Goal: Task Accomplishment & Management: Manage account settings

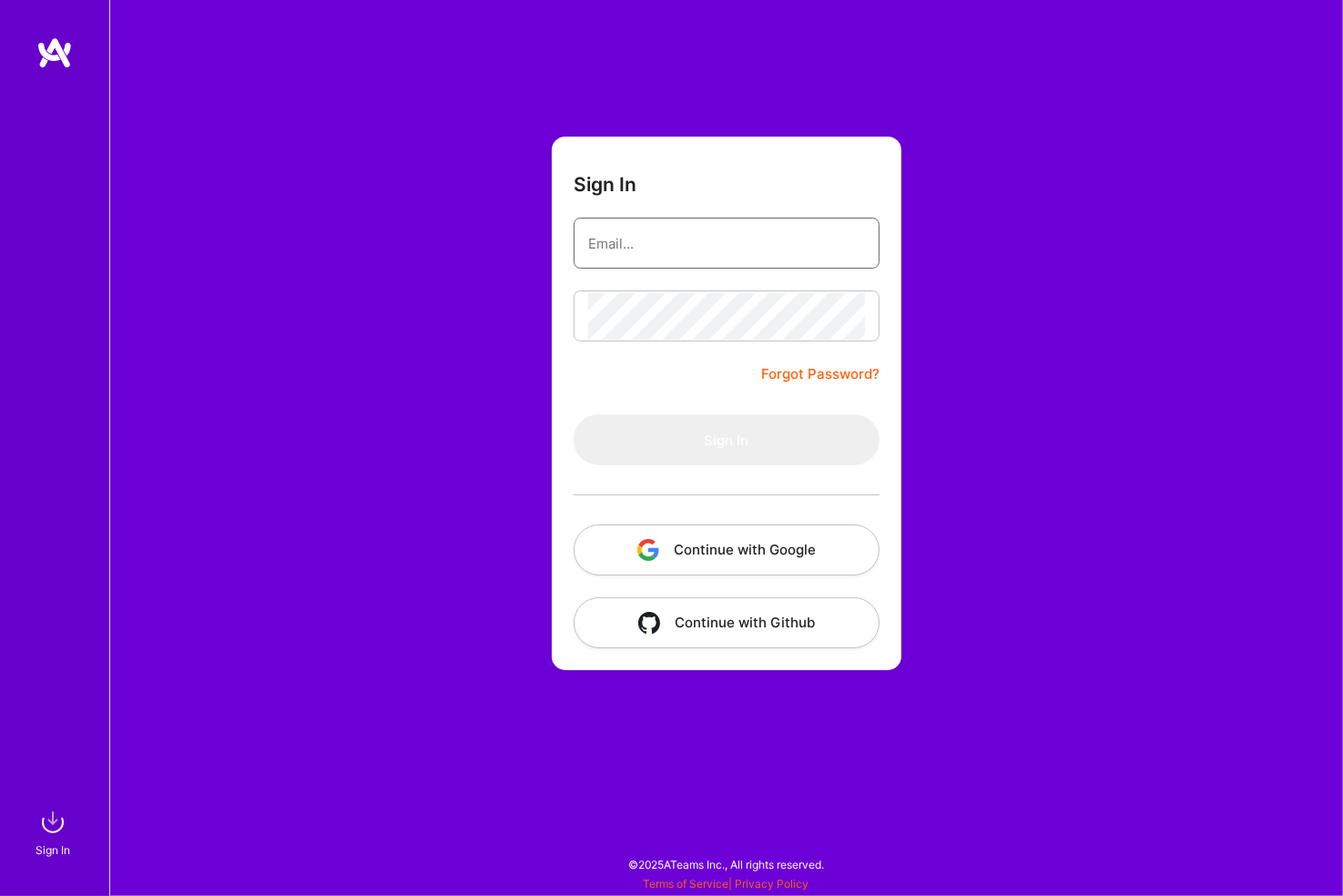
drag, startPoint x: 0, startPoint y: 0, endPoint x: 650, endPoint y: 239, distance: 692.5
click at [650, 239] on input "email" at bounding box center [726, 243] width 276 height 47
type input "[PERSON_NAME][EMAIL_ADDRESS][PERSON_NAME][DOMAIN_NAME]"
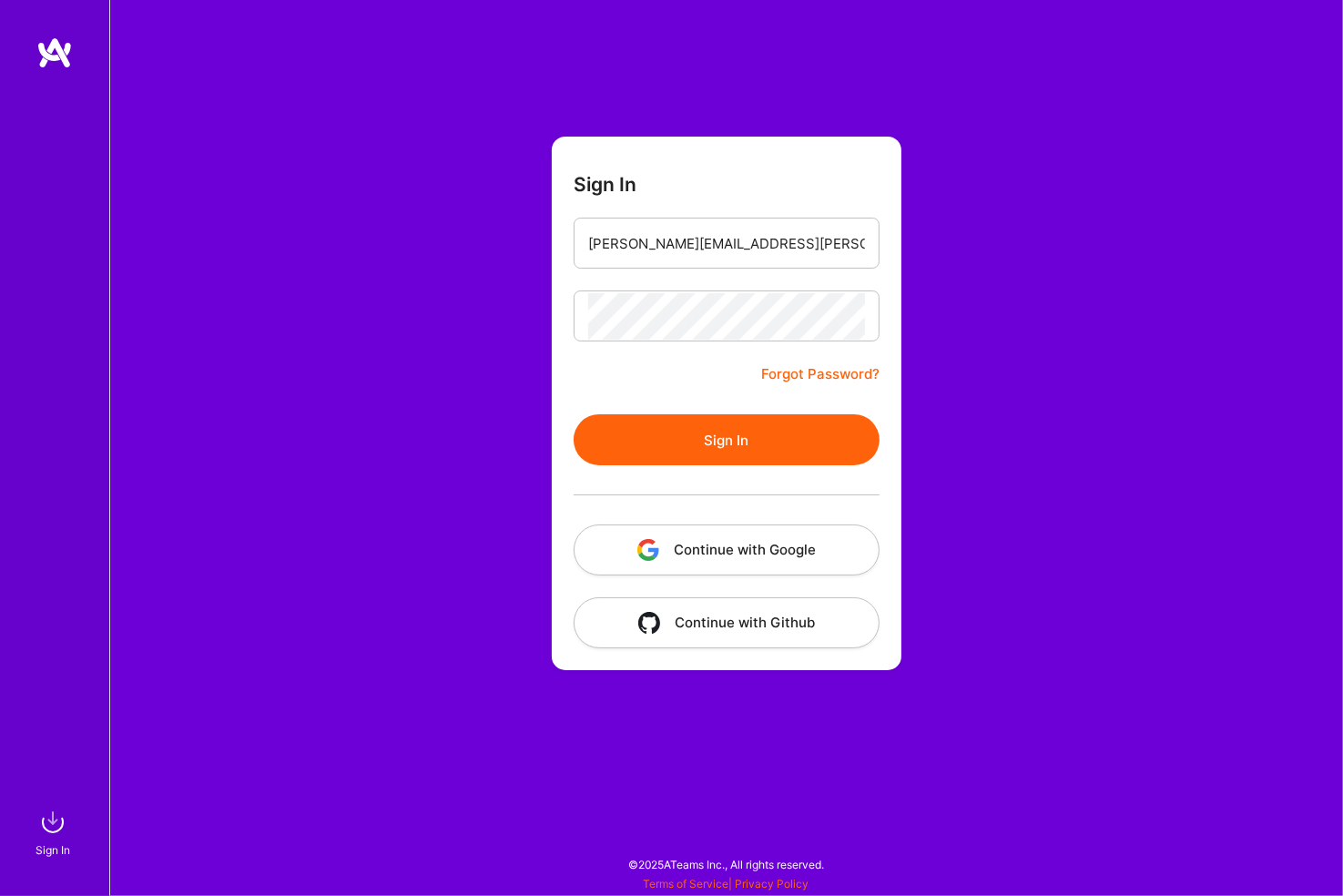
click at [574, 414] on button "Sign In" at bounding box center [727, 439] width 306 height 51
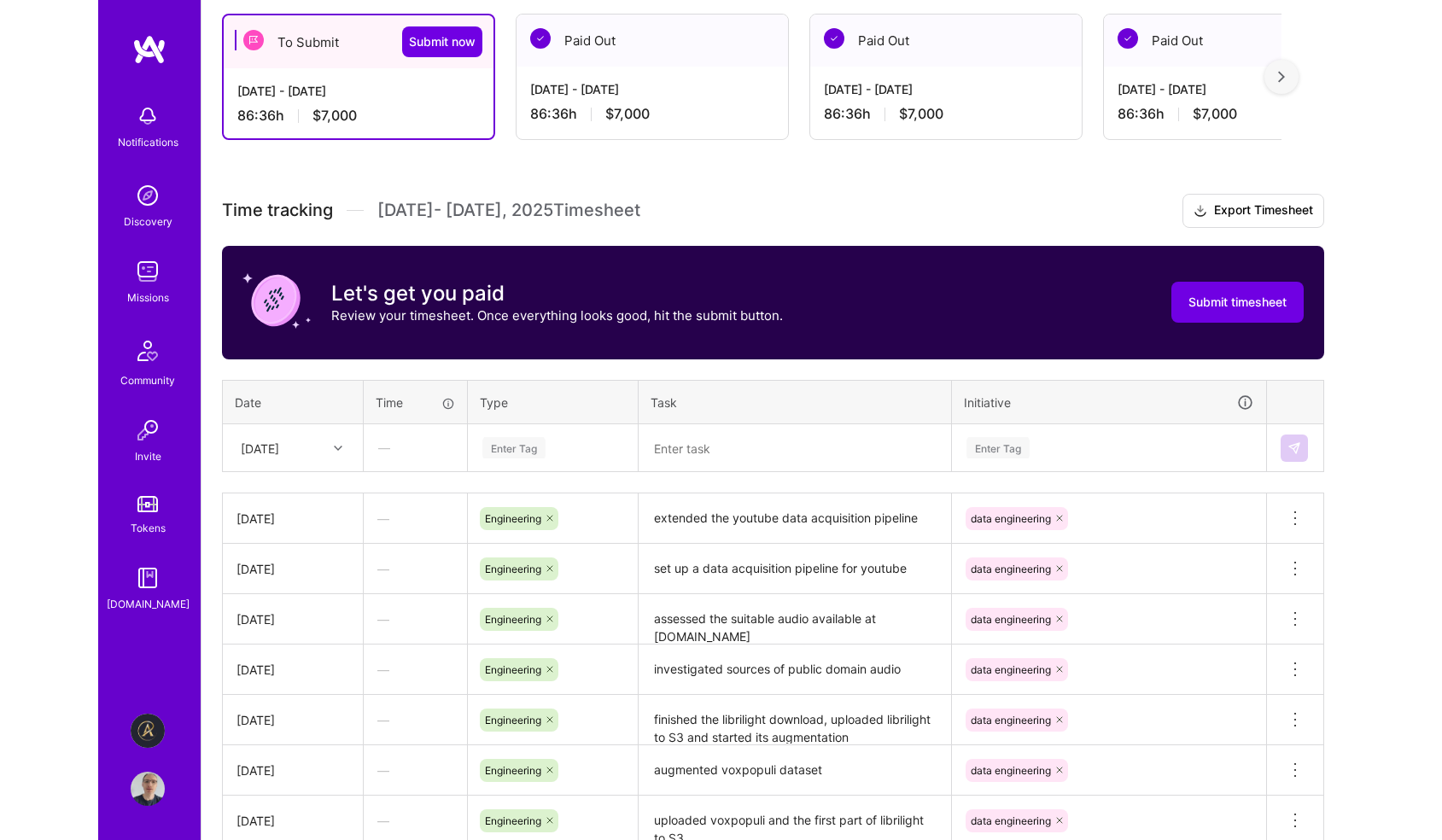
scroll to position [512, 0]
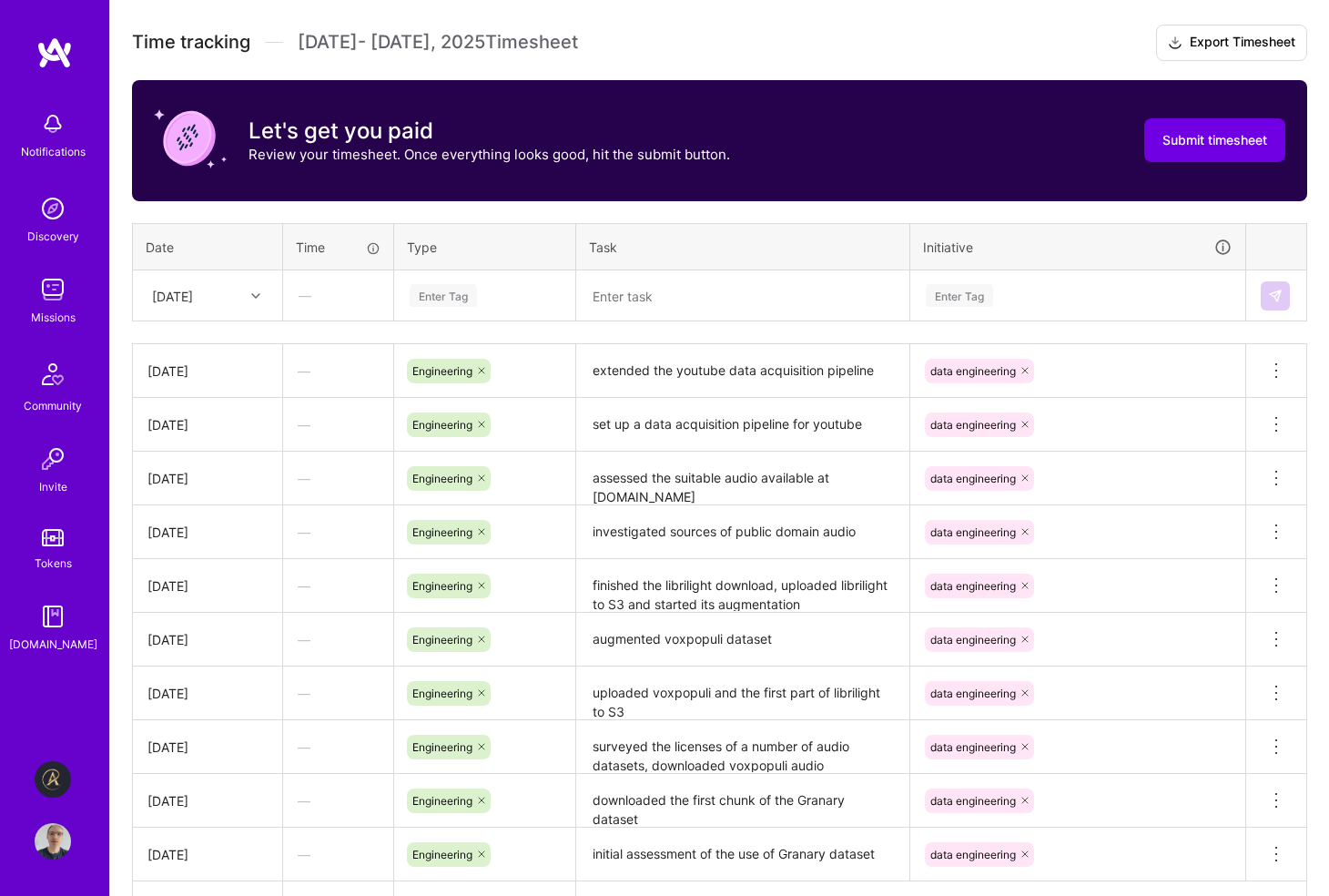
click at [495, 291] on div "Enter Tag" at bounding box center [484, 295] width 154 height 23
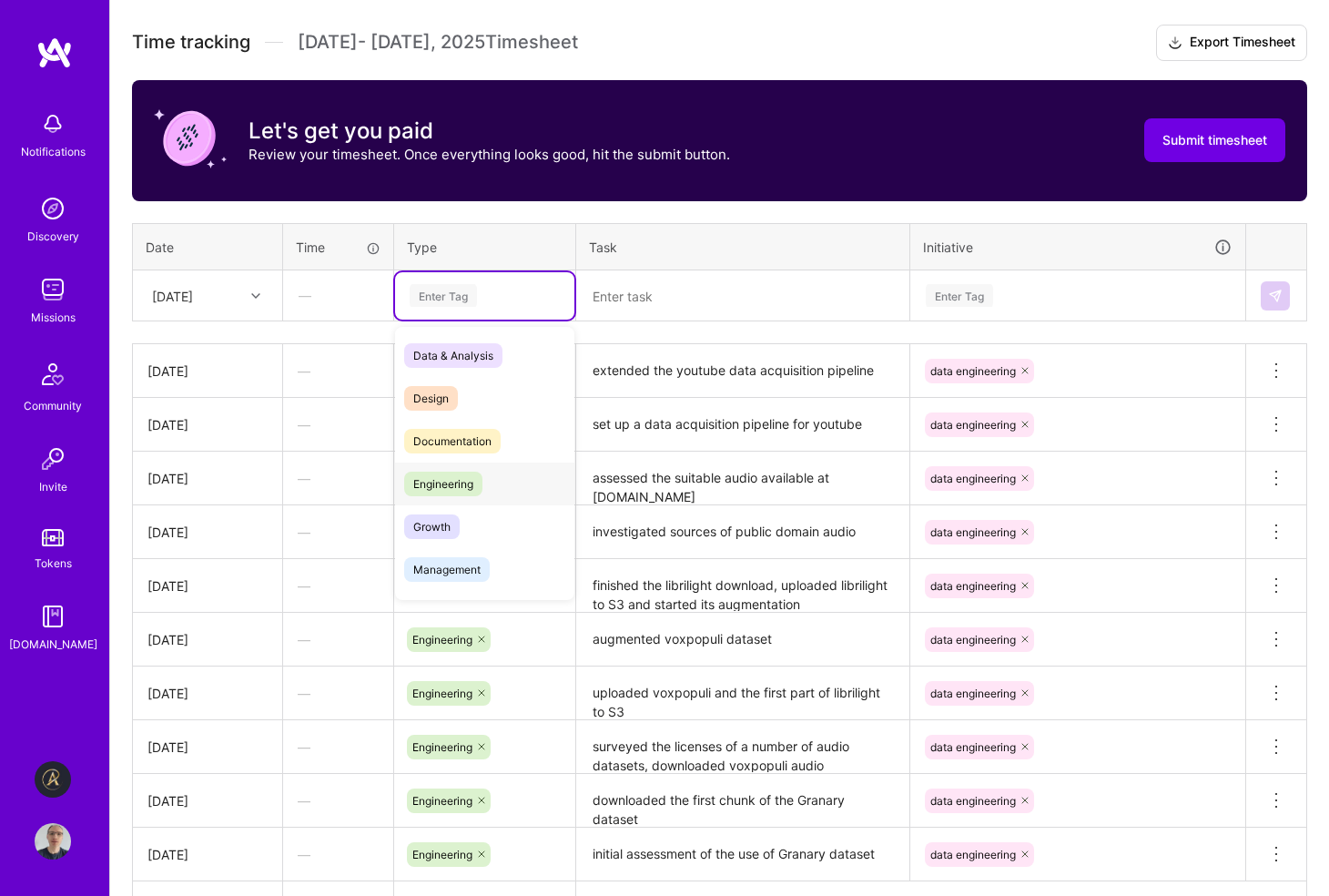
click at [488, 480] on div "Engineering" at bounding box center [485, 484] width 180 height 43
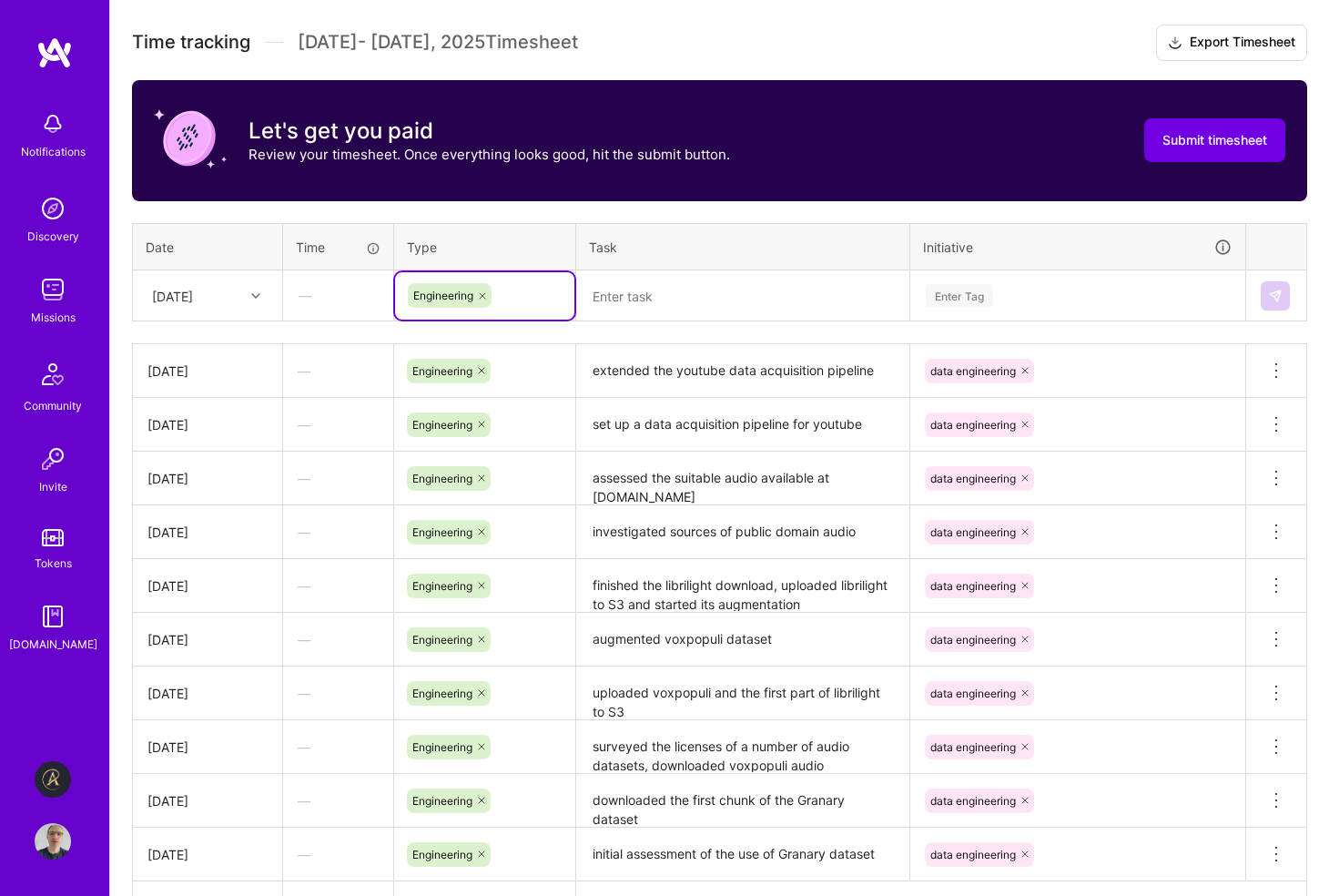
click at [1000, 290] on div "Enter Tag" at bounding box center [1078, 295] width 308 height 23
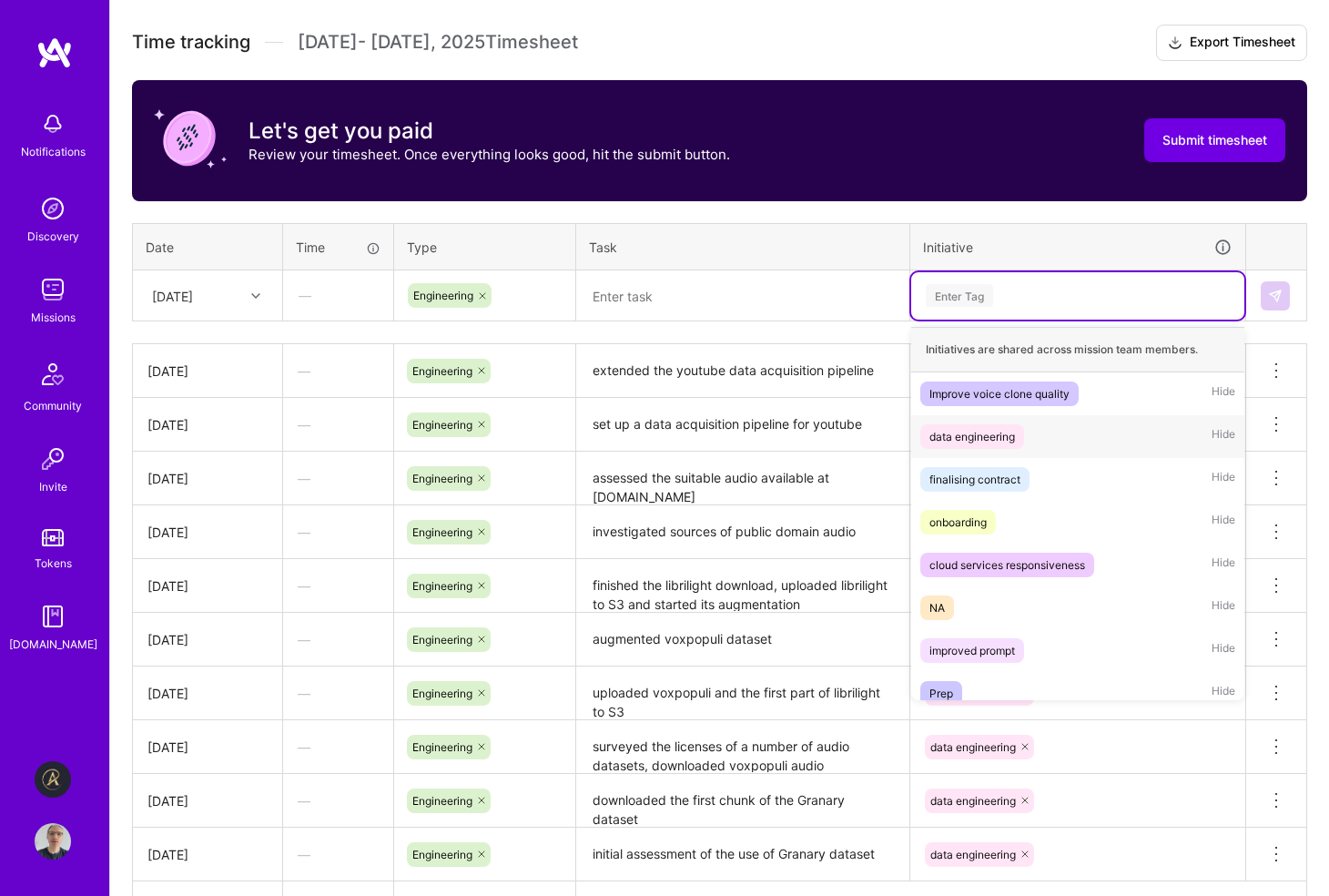
click at [1013, 429] on div "data engineering" at bounding box center [971, 436] width 85 height 19
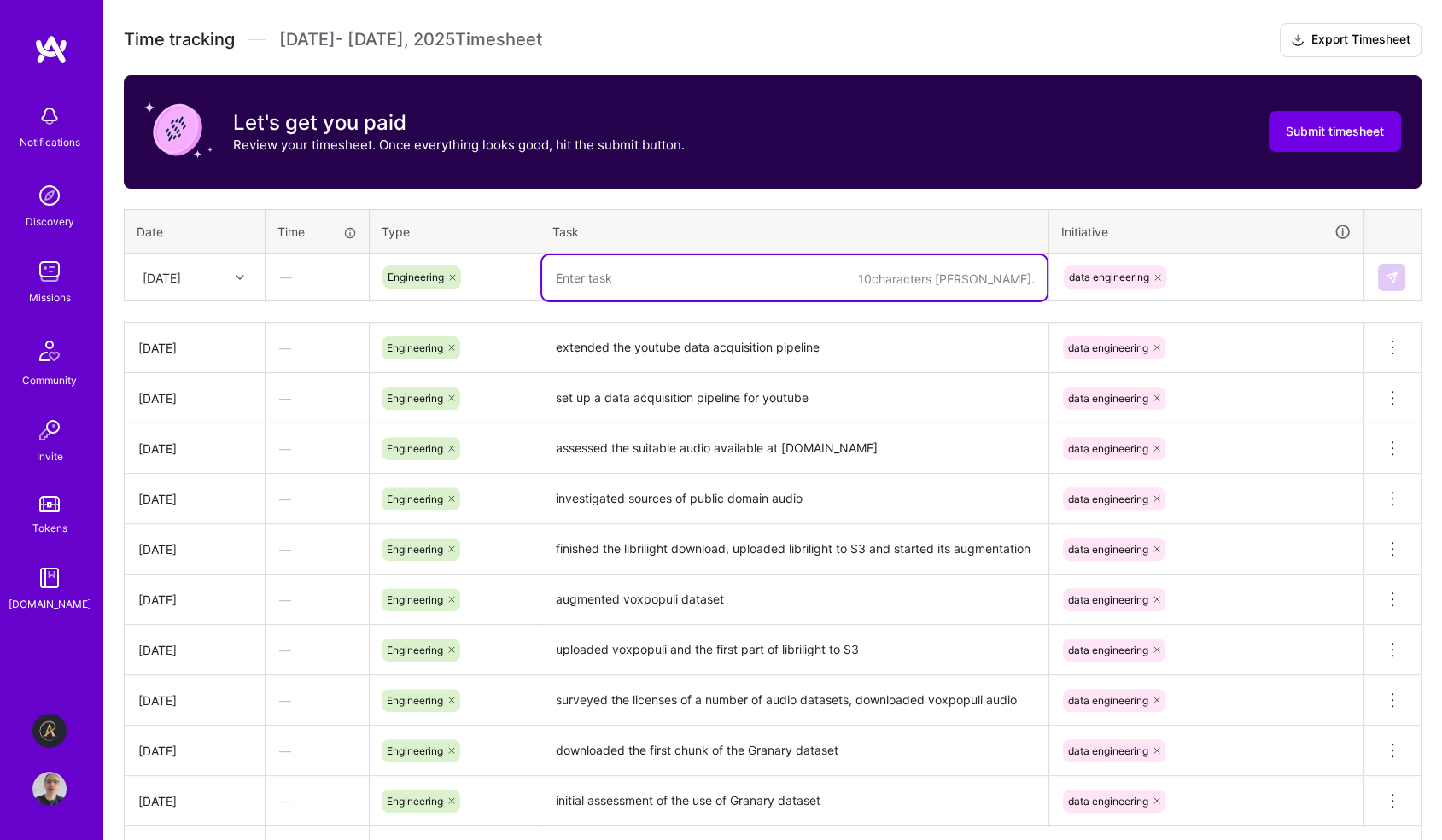
click at [725, 275] on textarea at bounding box center [794, 278] width 505 height 45
type textarea "uploaded [PERSON_NAME] dataset to S3, continued with work on scraping YT"
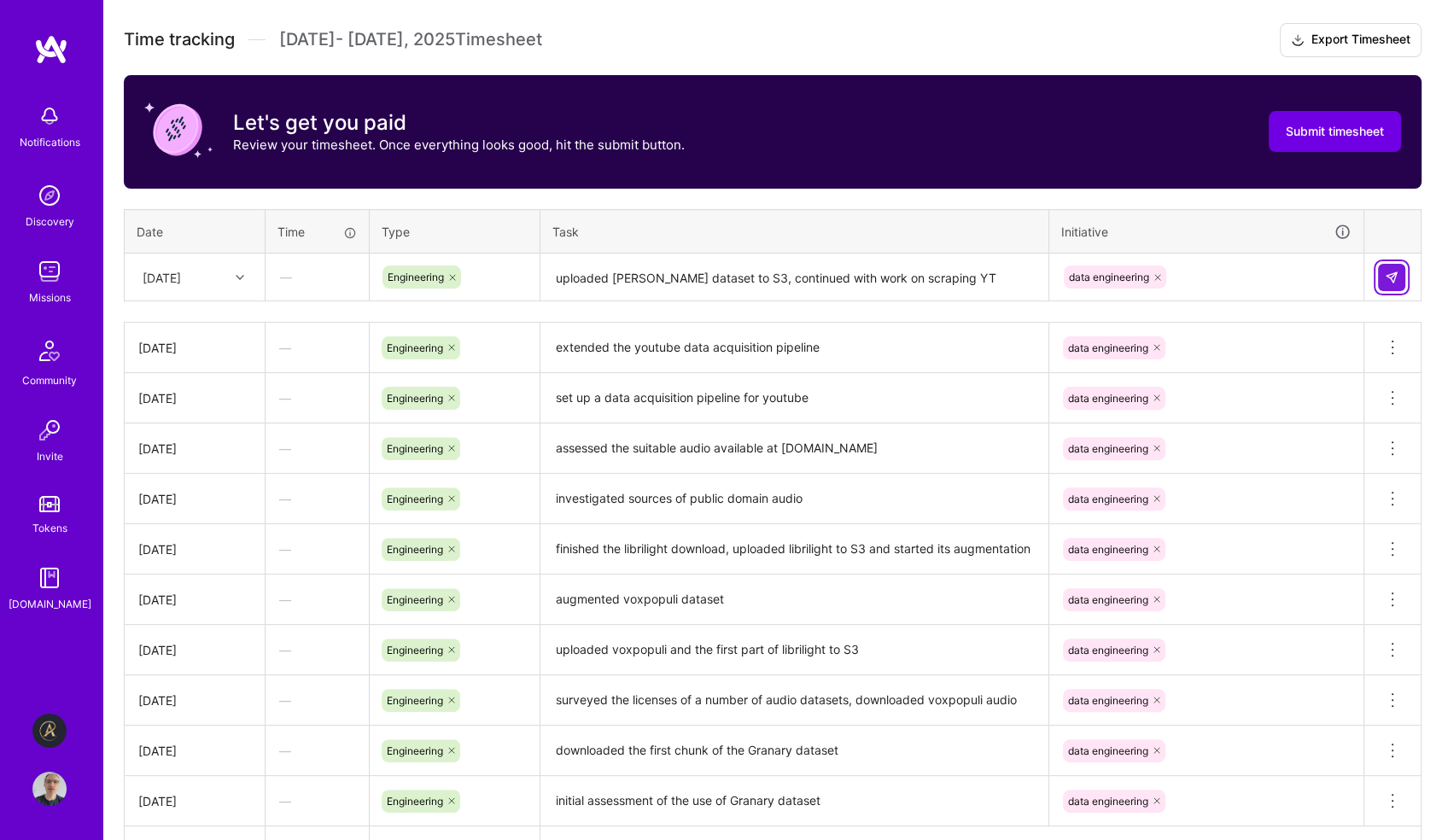
click at [1258, 274] on img at bounding box center [1391, 277] width 13 height 13
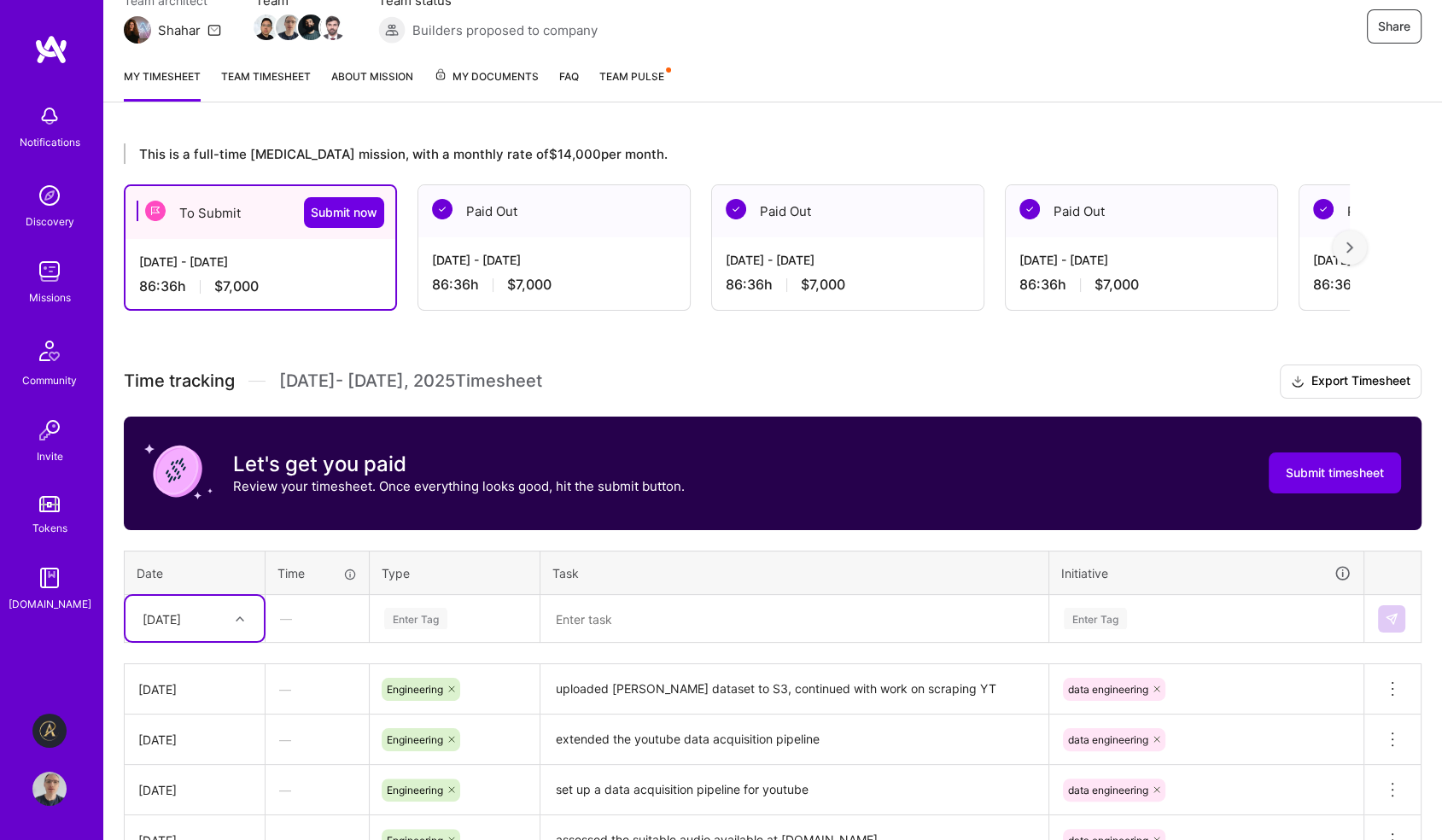
scroll to position [342, 0]
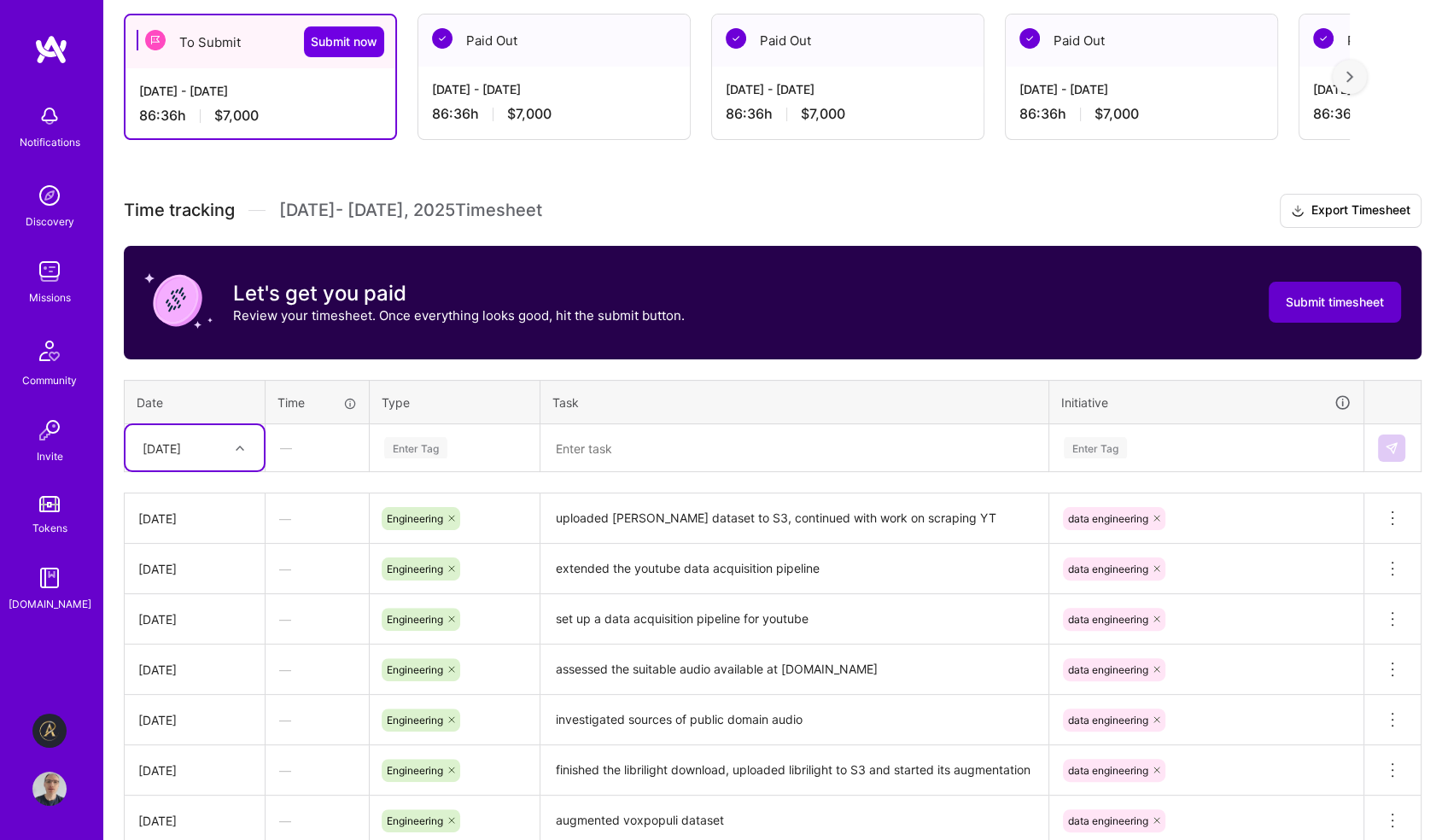
click at [1258, 299] on span "Submit timesheet" at bounding box center [1334, 301] width 98 height 17
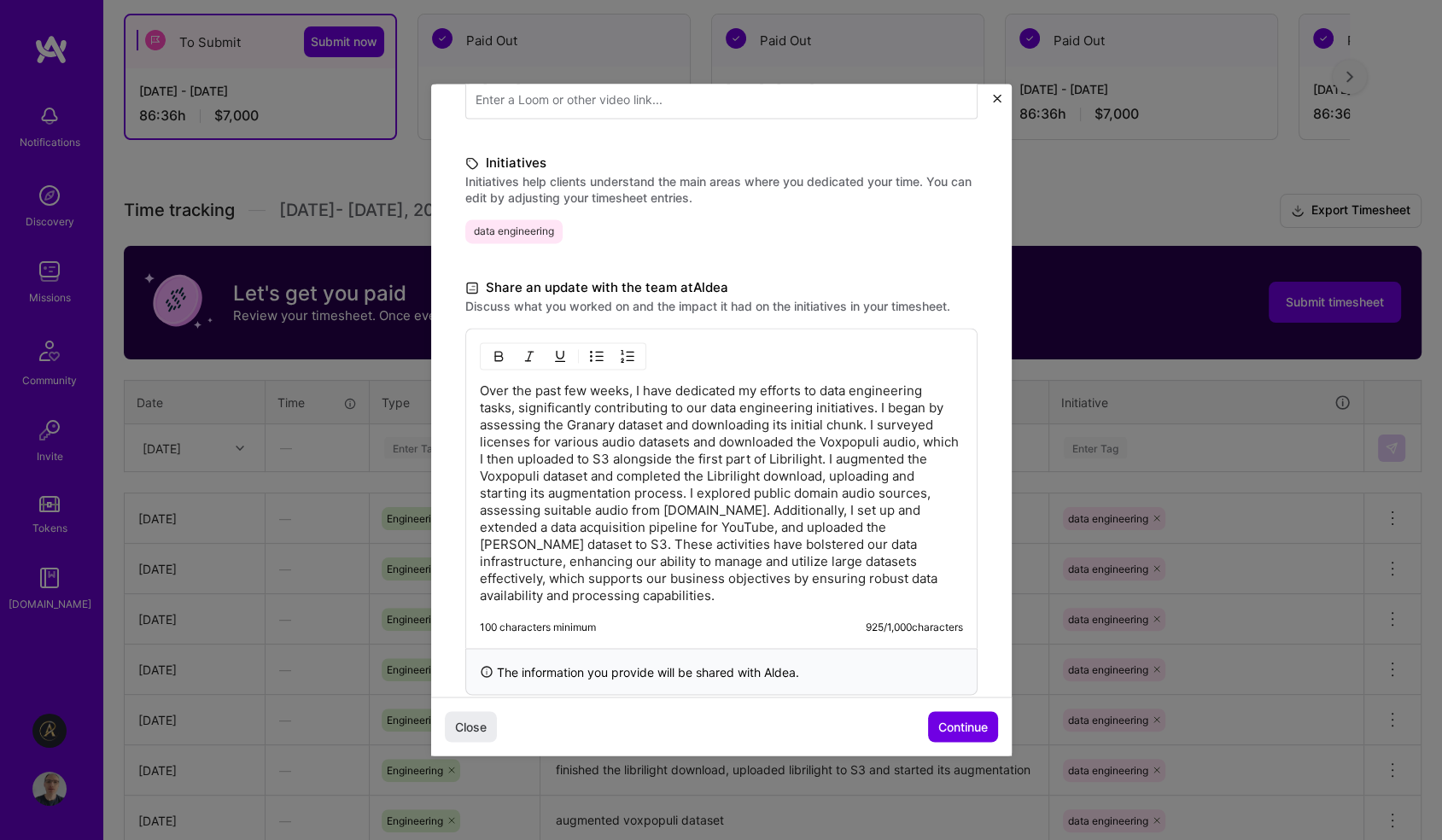
scroll to position [369, 0]
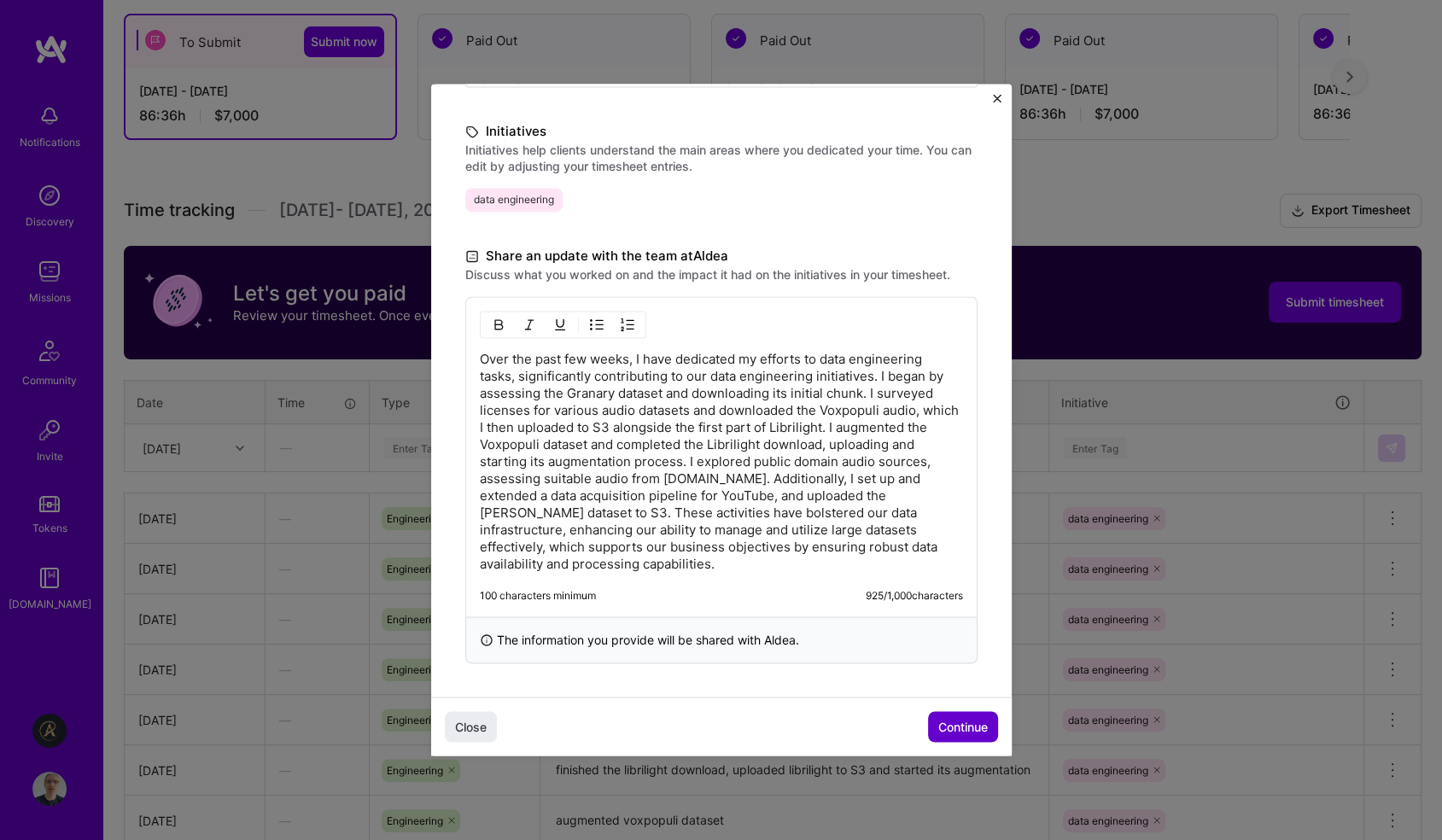
click at [951, 729] on span "Continue" at bounding box center [962, 727] width 49 height 17
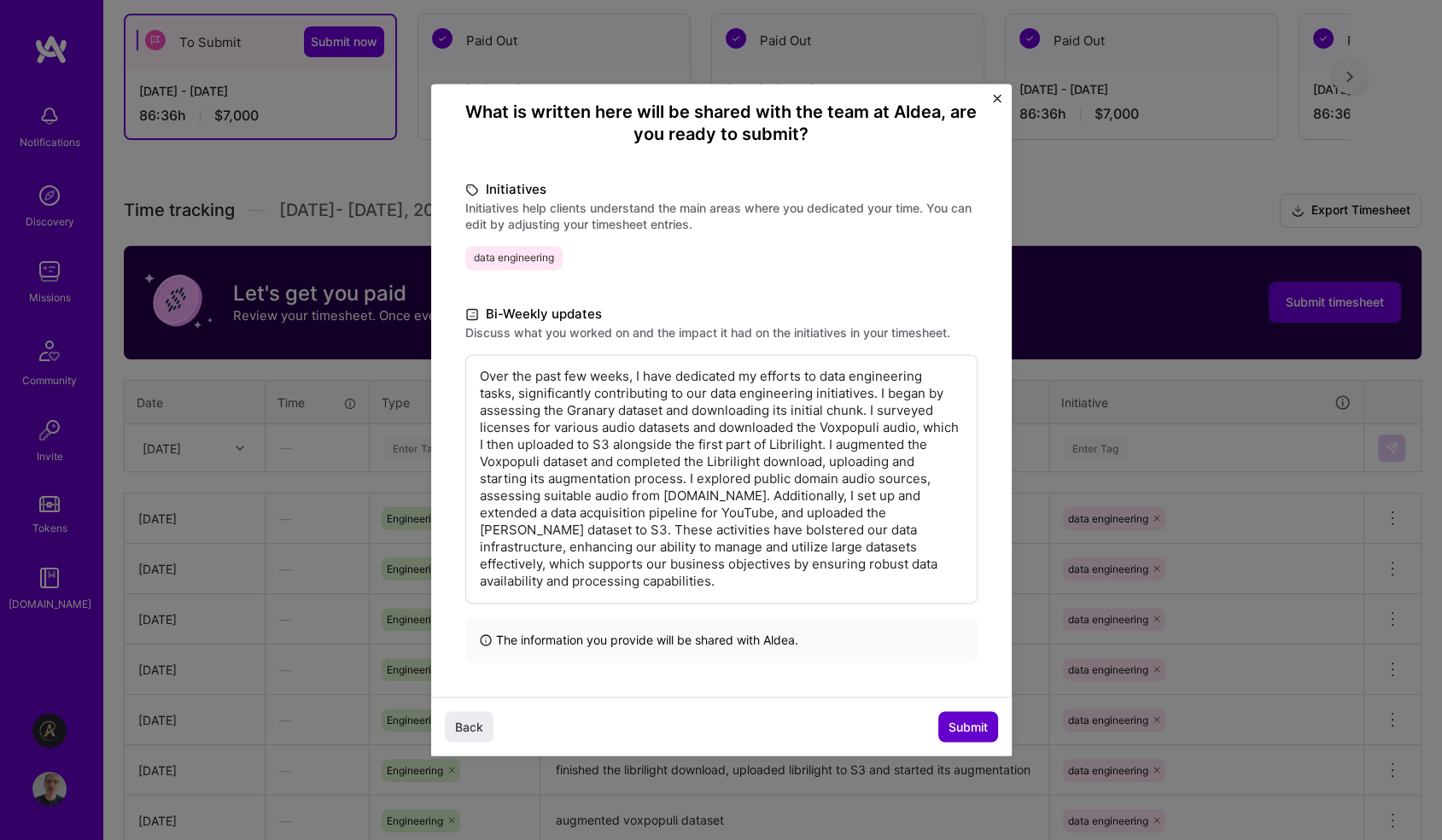
click at [963, 726] on span "Submit" at bounding box center [969, 727] width 39 height 17
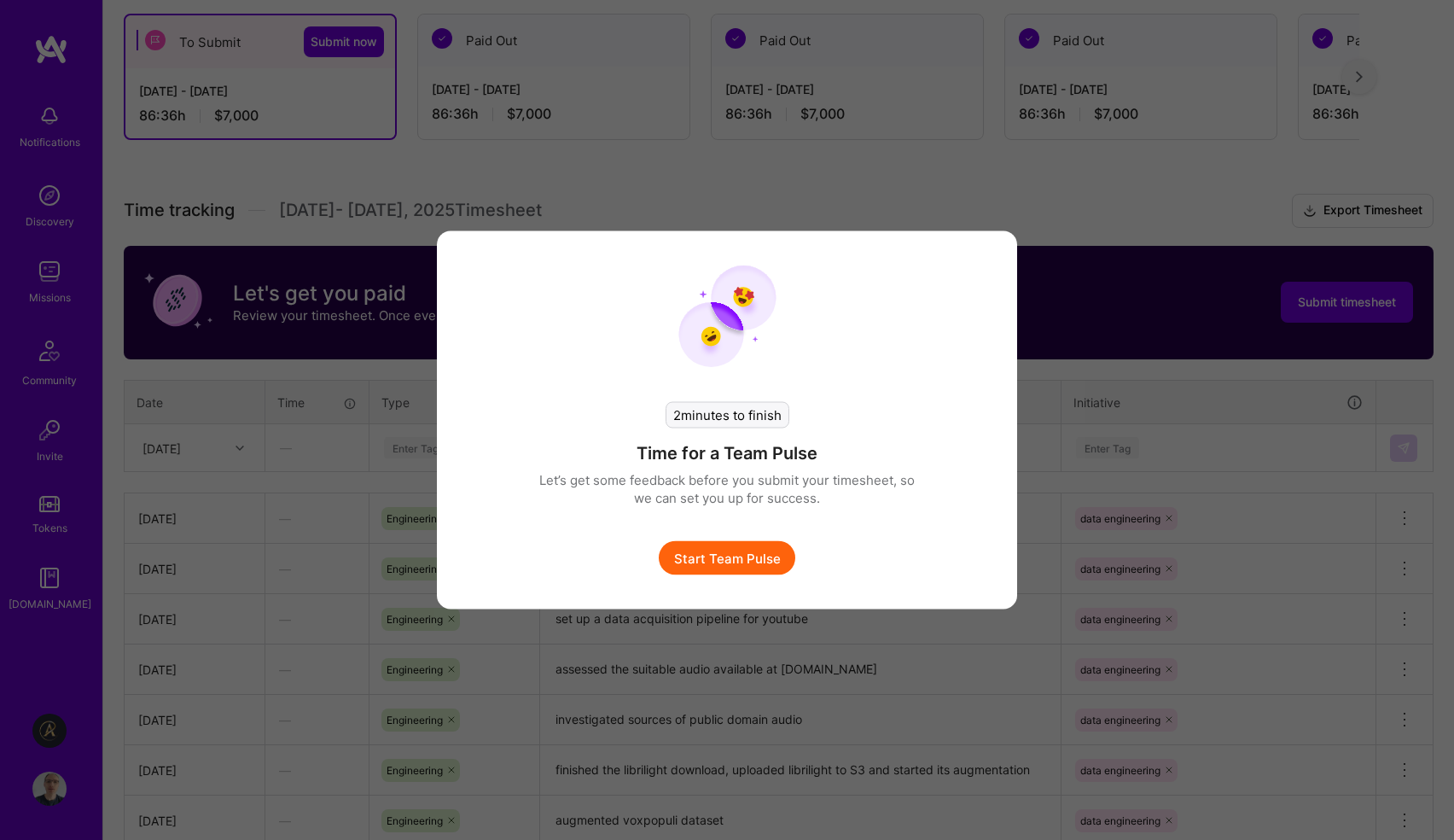
click at [773, 559] on button "Start Team Pulse" at bounding box center [727, 559] width 136 height 34
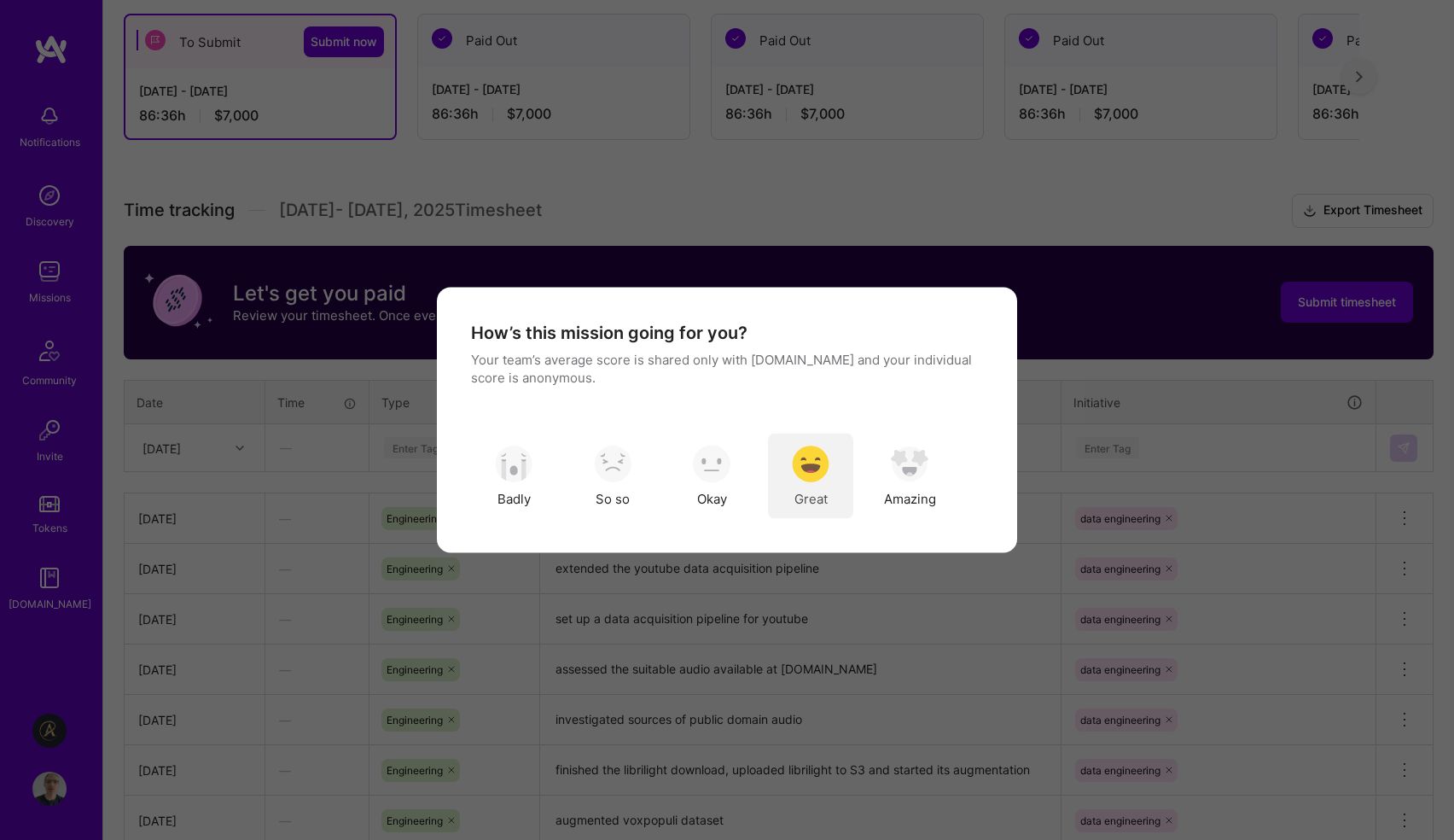
click at [816, 472] on img "modal" at bounding box center [810, 463] width 38 height 38
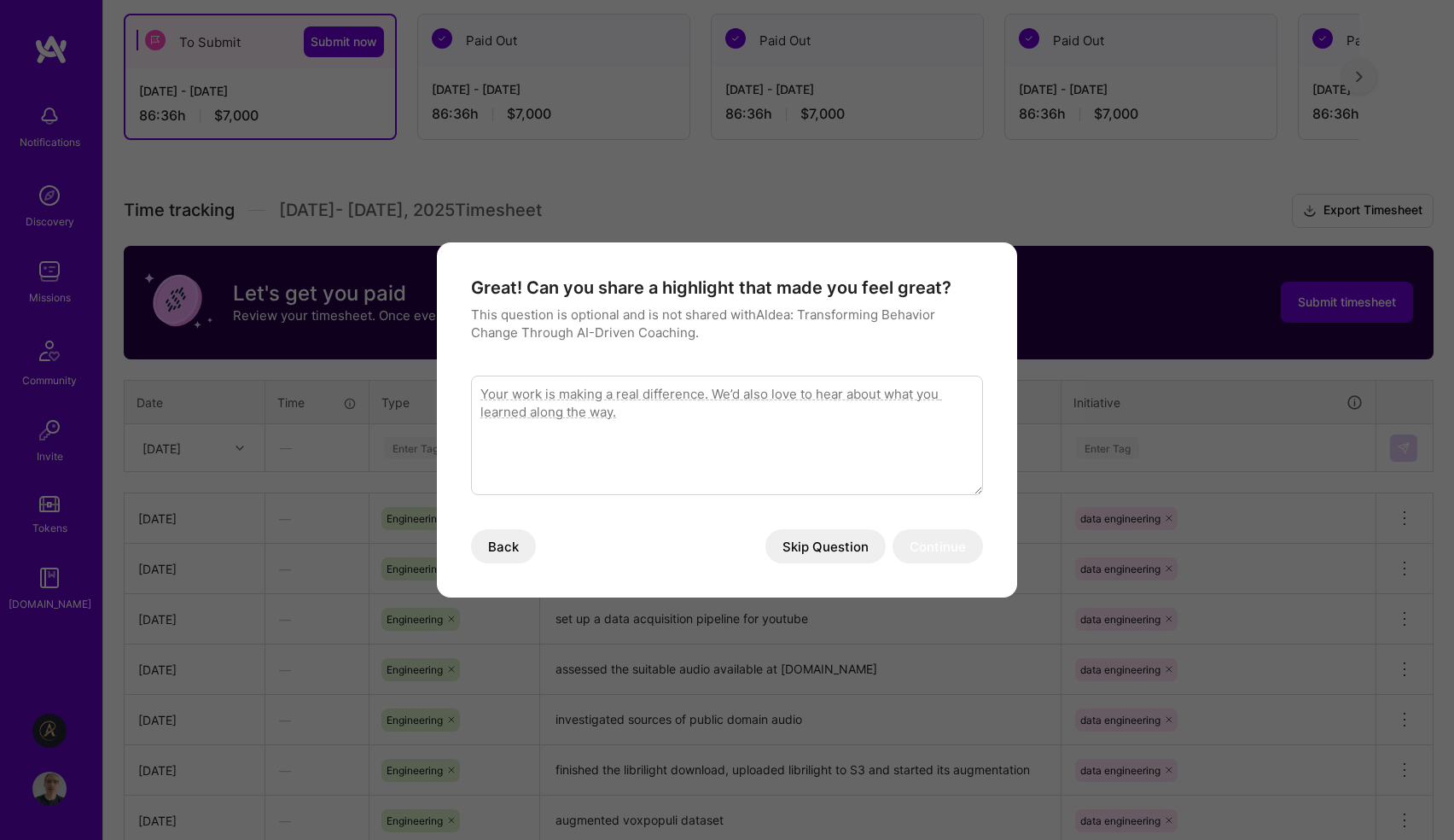
click at [816, 545] on button "Skip Question" at bounding box center [826, 546] width 120 height 34
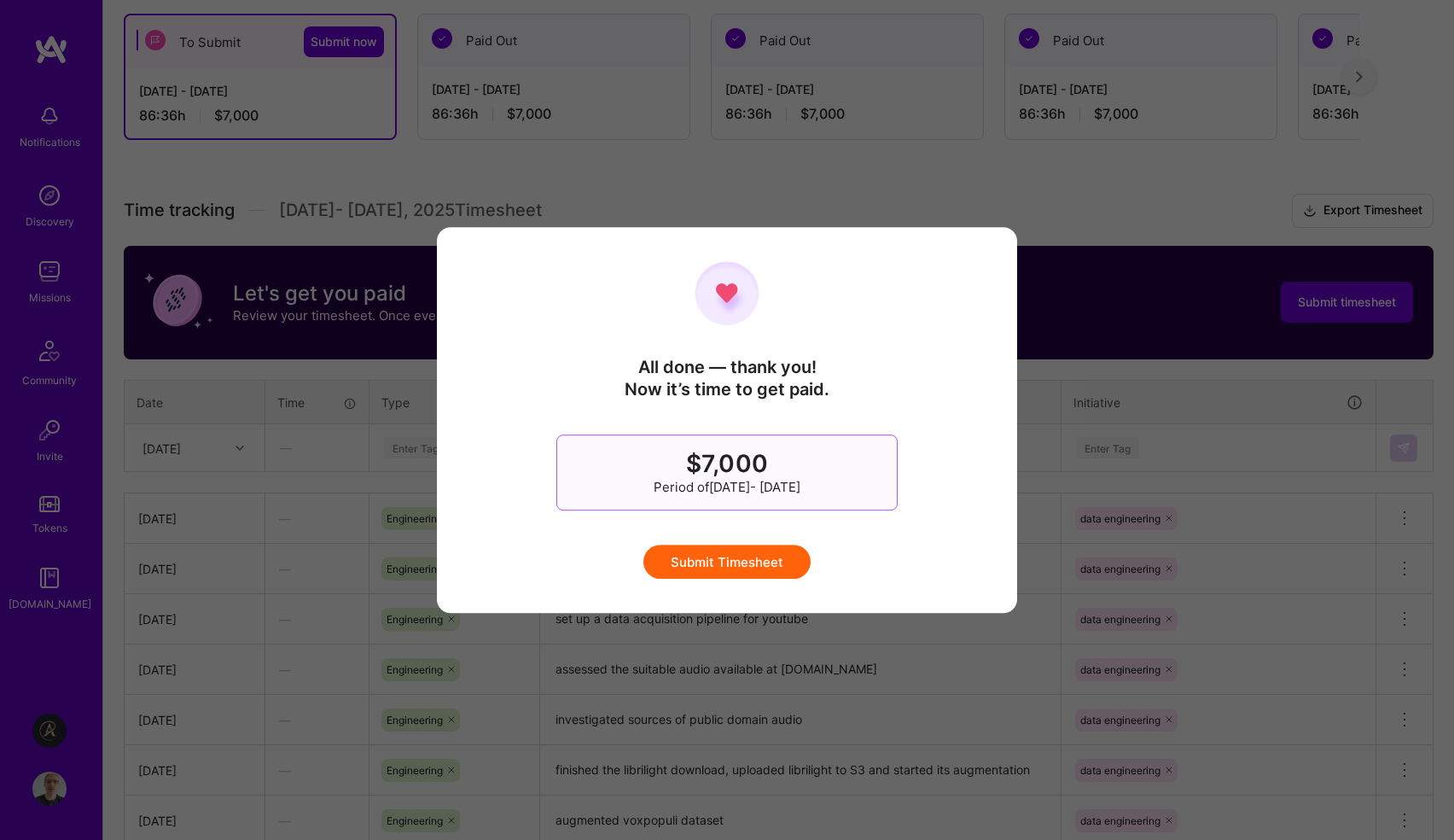
click at [775, 563] on button "Submit Timesheet" at bounding box center [727, 561] width 168 height 34
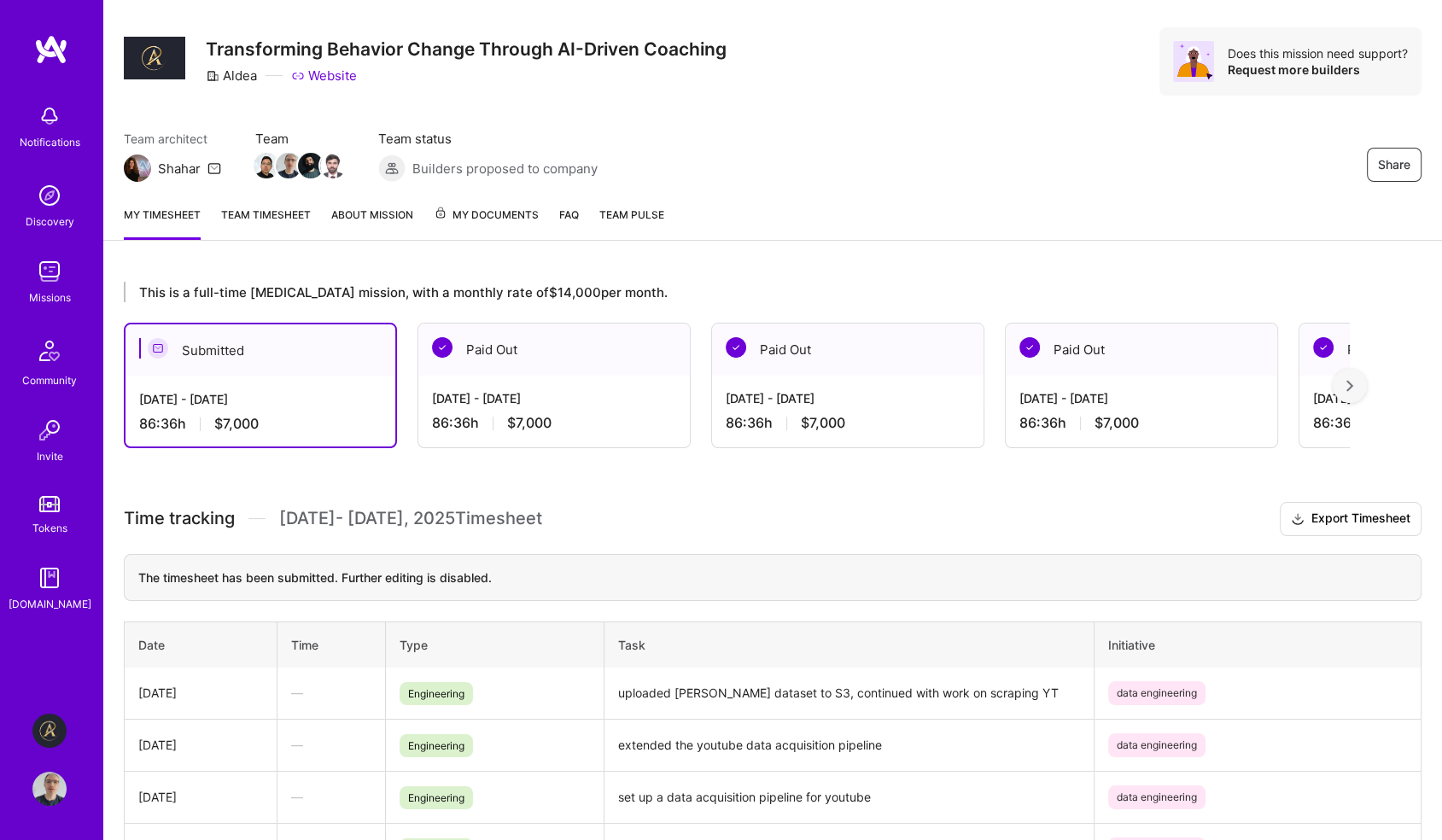
scroll to position [0, 0]
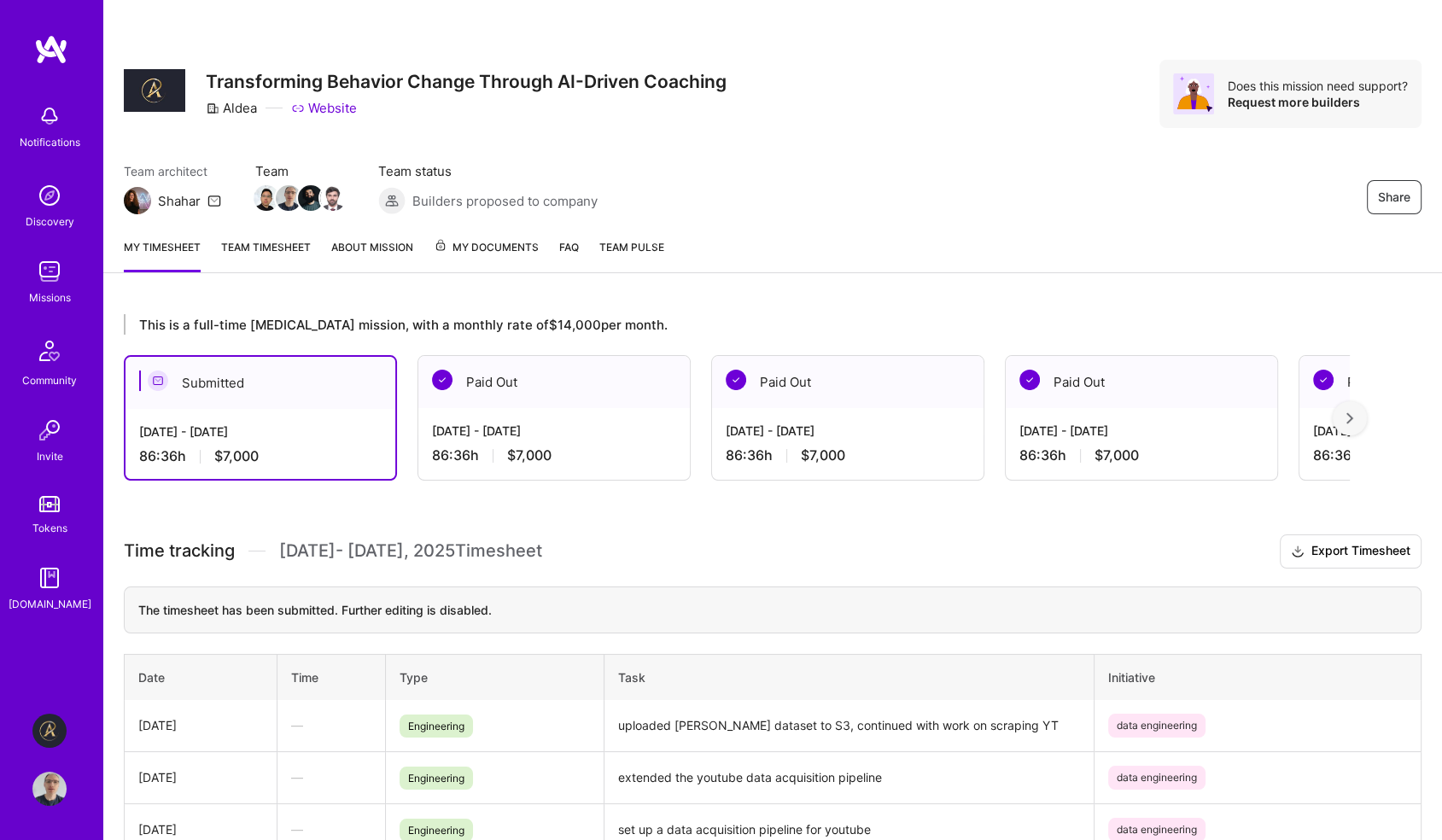
click at [901, 196] on div "Team architect Shahar Team Team status Builders proposed to company Share" at bounding box center [772, 188] width 1298 height 52
click at [45, 278] on img at bounding box center [49, 272] width 34 height 34
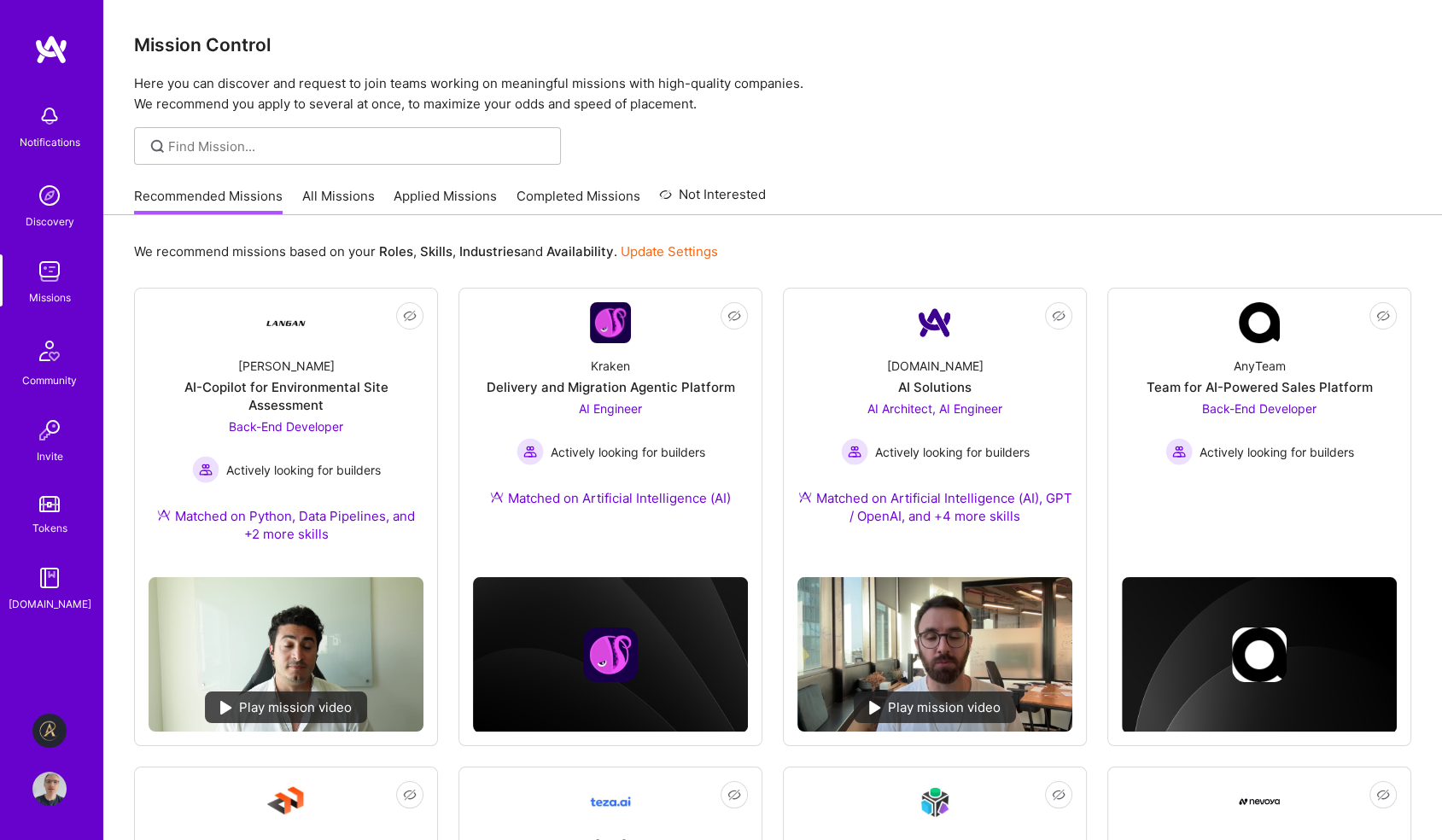
click at [444, 196] on link "Applied Missions" at bounding box center [445, 200] width 103 height 28
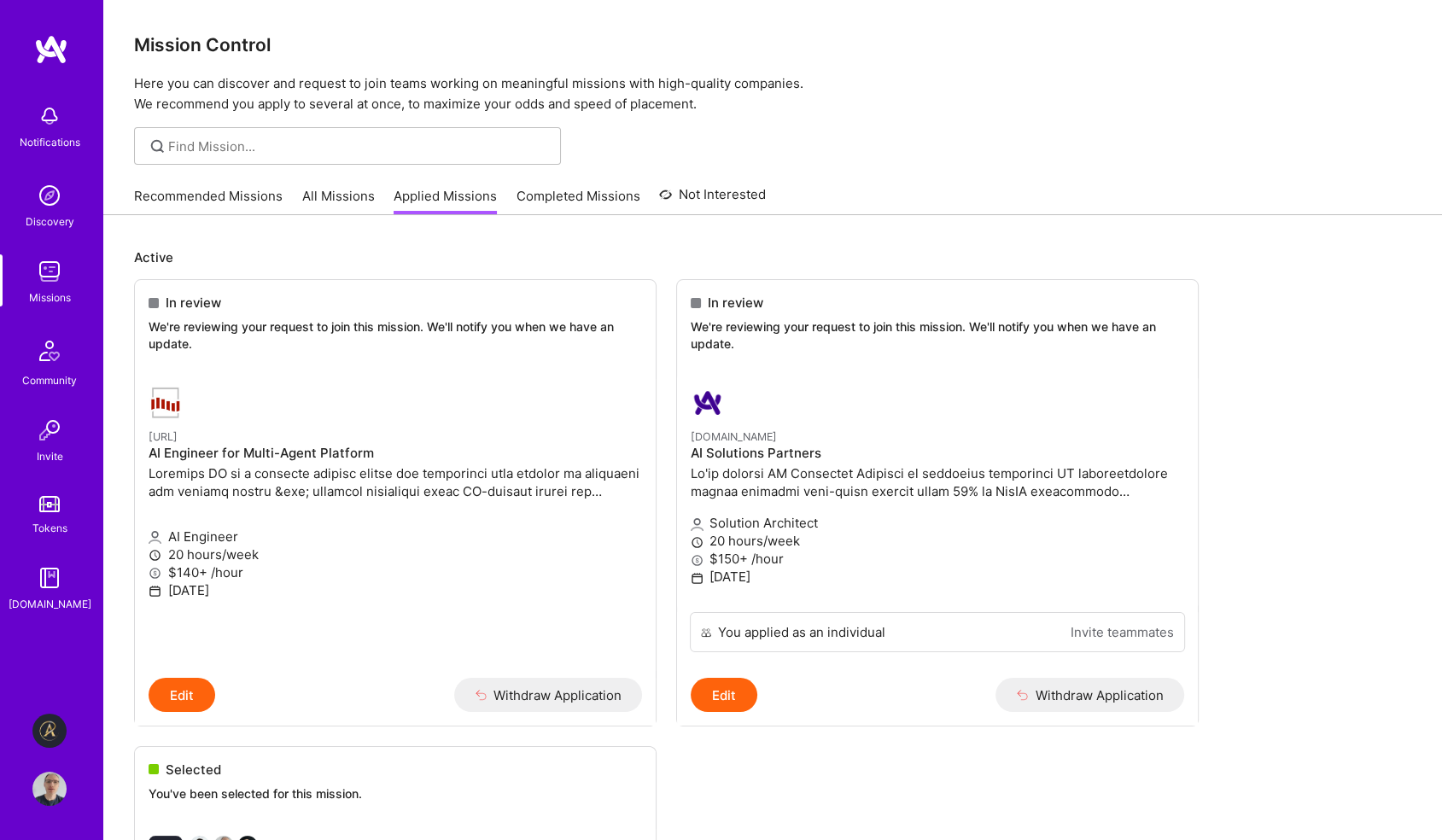
click at [251, 189] on link "Recommended Missions" at bounding box center [208, 200] width 149 height 28
